Goal: Information Seeking & Learning: Learn about a topic

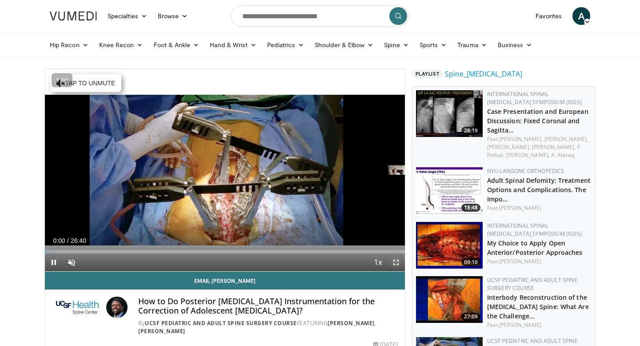
click at [394, 262] on span "Video Player" at bounding box center [396, 262] width 18 height 18
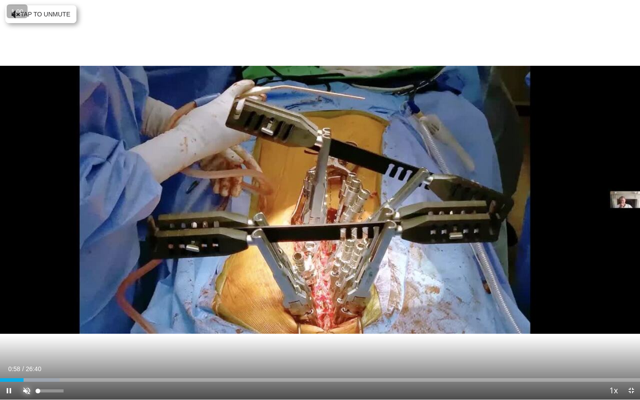
click at [28, 345] on span "Video Player" at bounding box center [27, 391] width 18 height 18
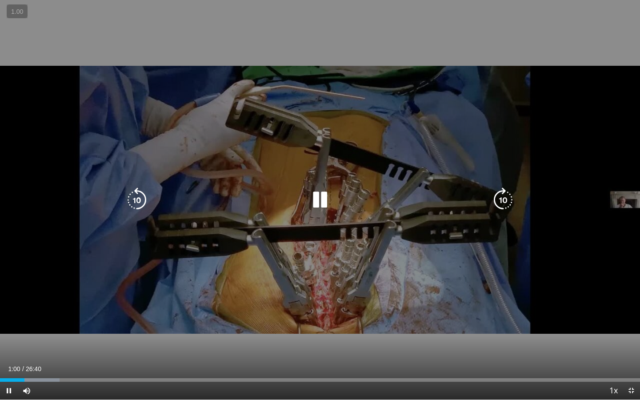
click at [316, 207] on icon "Video Player" at bounding box center [320, 200] width 25 height 25
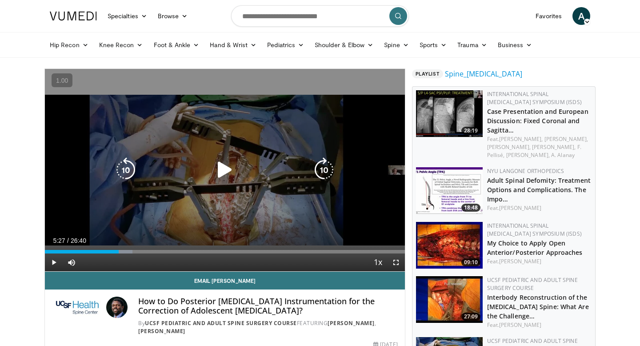
click at [263, 147] on div "10 seconds Tap to unmute" at bounding box center [225, 170] width 360 height 202
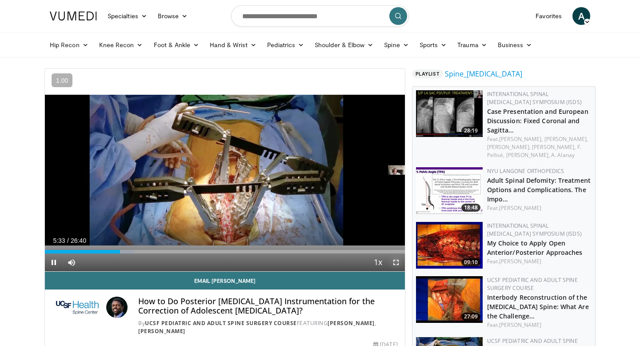
click at [399, 260] on span "Video Player" at bounding box center [396, 262] width 18 height 18
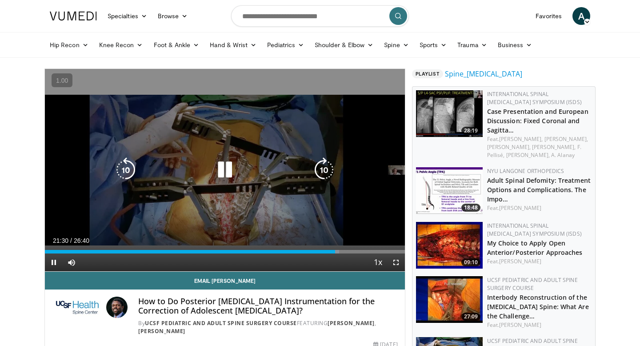
click at [272, 180] on div "10 seconds Tap to unmute" at bounding box center [225, 170] width 360 height 202
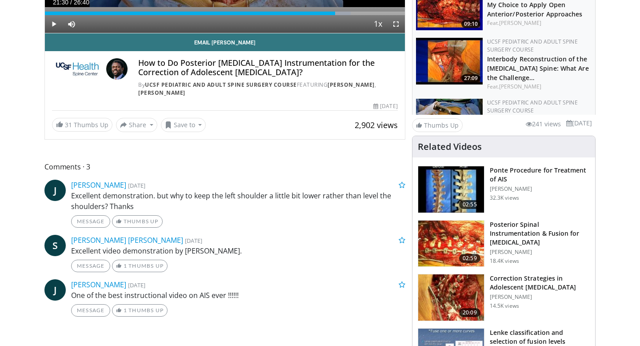
scroll to position [243, 0]
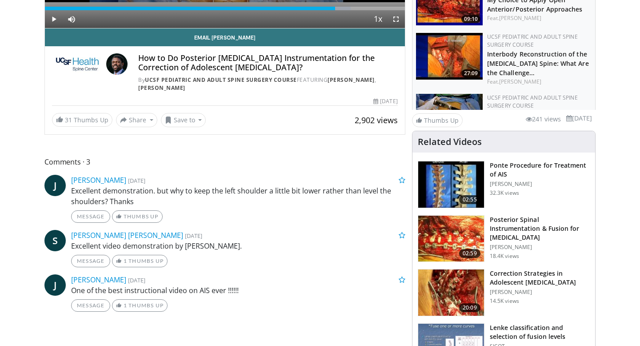
click at [519, 222] on h3 "Posterior Spinal Instrumentation & Fusion for Idiopathic Scoliosis" at bounding box center [540, 228] width 100 height 27
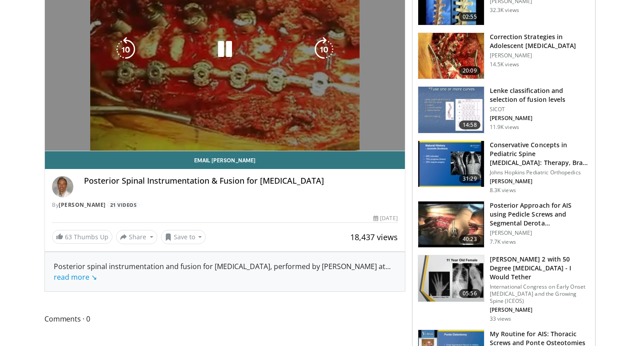
scroll to position [121, 0]
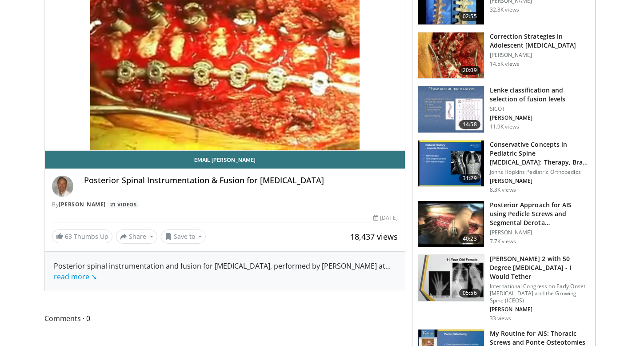
click at [464, 220] on img at bounding box center [451, 224] width 66 height 46
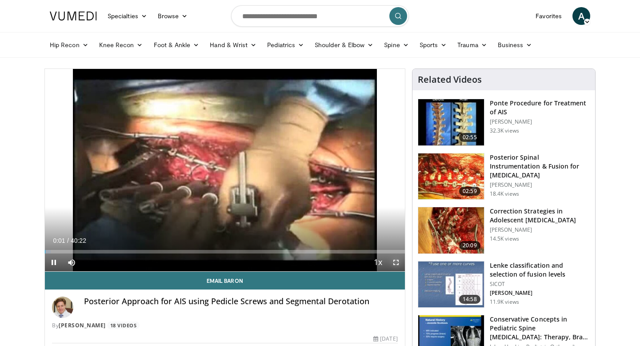
click at [400, 262] on span "Video Player" at bounding box center [396, 262] width 18 height 18
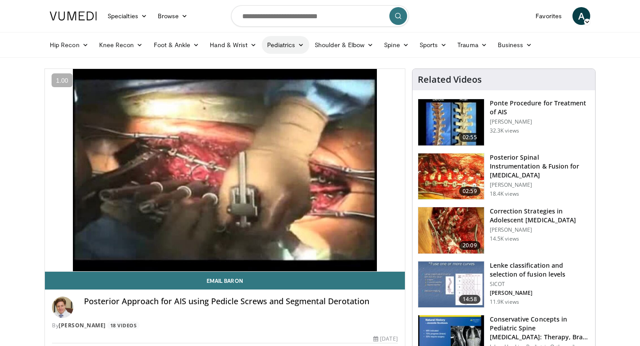
click at [298, 45] on icon at bounding box center [301, 45] width 6 height 6
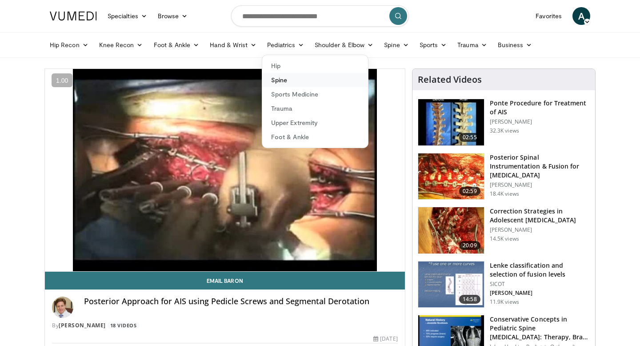
click at [293, 82] on link "Spine" at bounding box center [315, 80] width 106 height 14
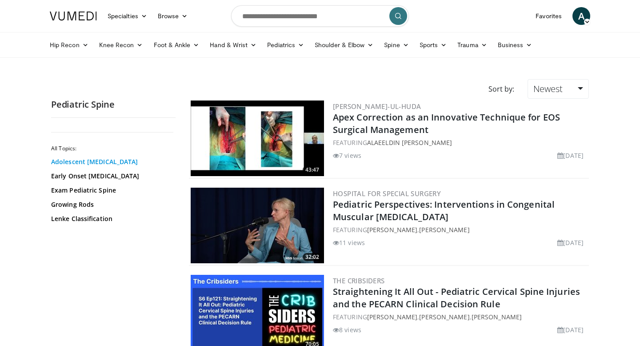
click at [117, 158] on link "Adolescent Idiopathic Scoliosis" at bounding box center [111, 161] width 120 height 9
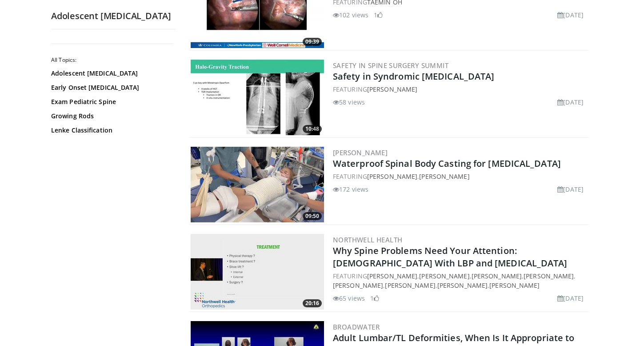
scroll to position [129, 0]
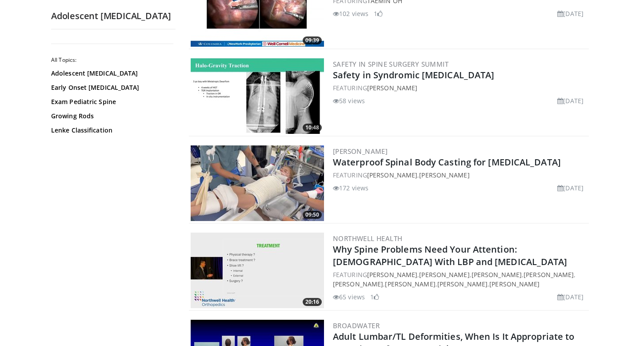
click at [271, 169] on img at bounding box center [257, 183] width 133 height 76
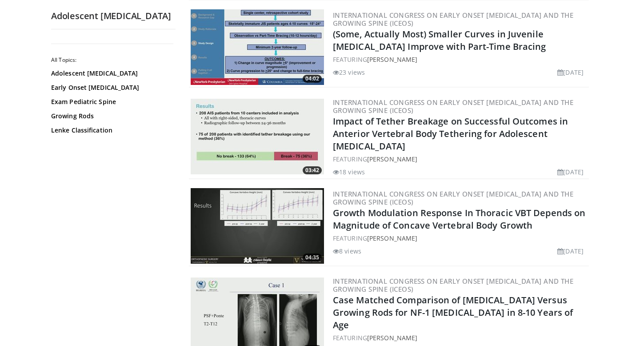
scroll to position [2047, 0]
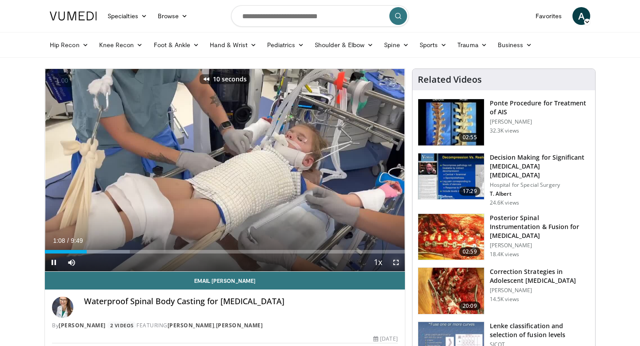
click at [395, 263] on span "Video Player" at bounding box center [396, 262] width 18 height 18
